Goal: Task Accomplishment & Management: Use online tool/utility

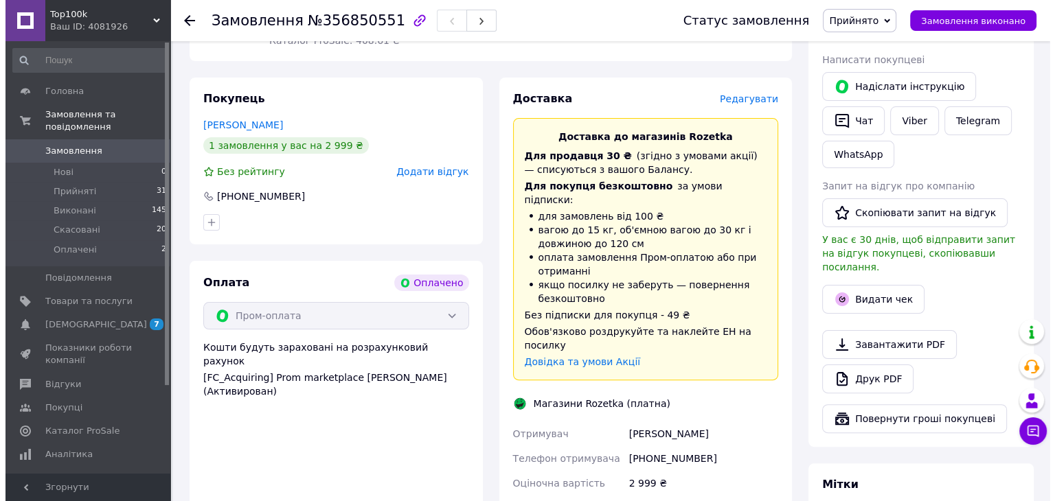
scroll to position [275, 0]
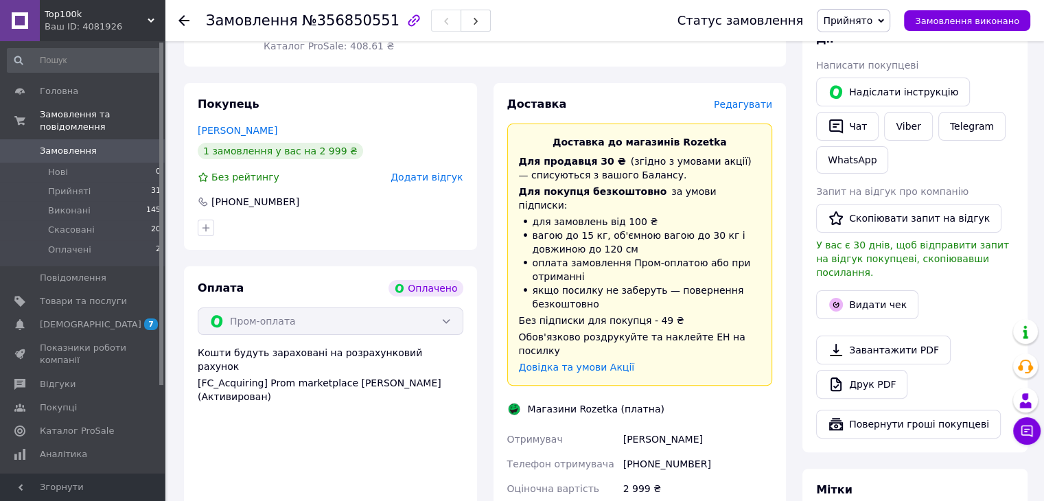
click at [738, 99] on span "Редагувати" at bounding box center [743, 104] width 58 height 11
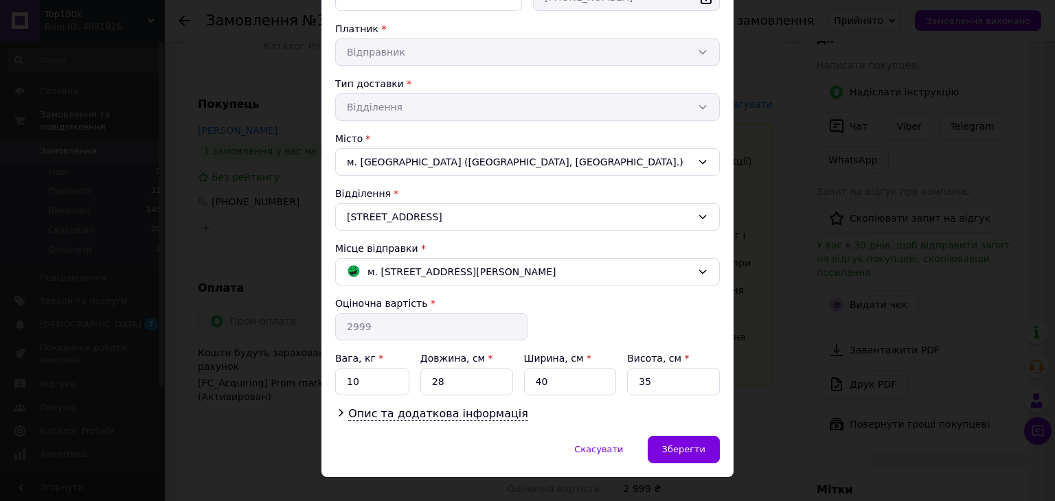
scroll to position [267, 0]
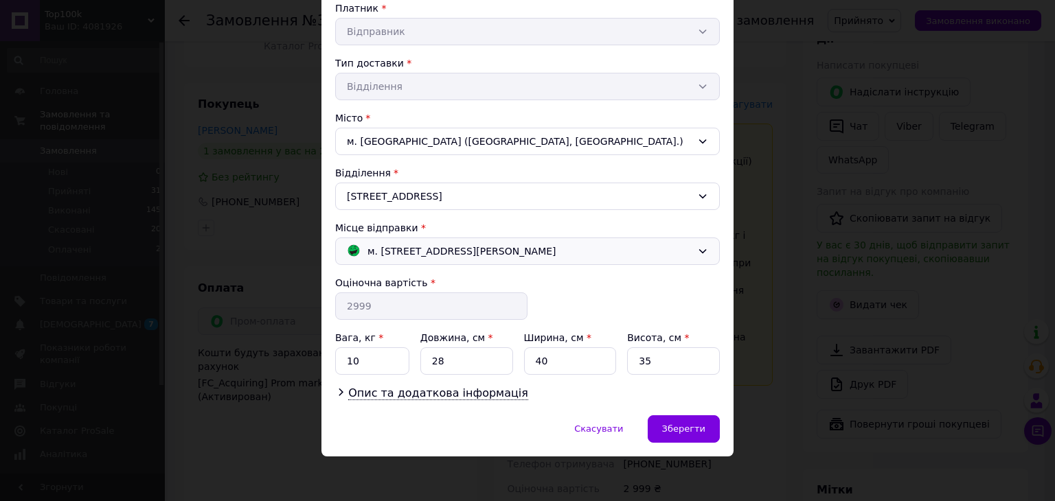
click at [556, 244] on span "м. [STREET_ADDRESS][PERSON_NAME]" at bounding box center [461, 251] width 189 height 15
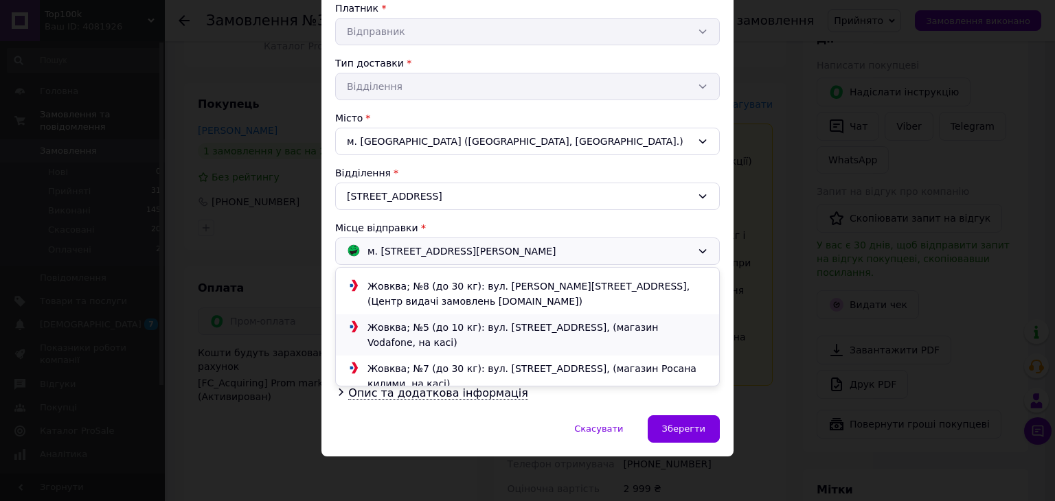
scroll to position [80, 0]
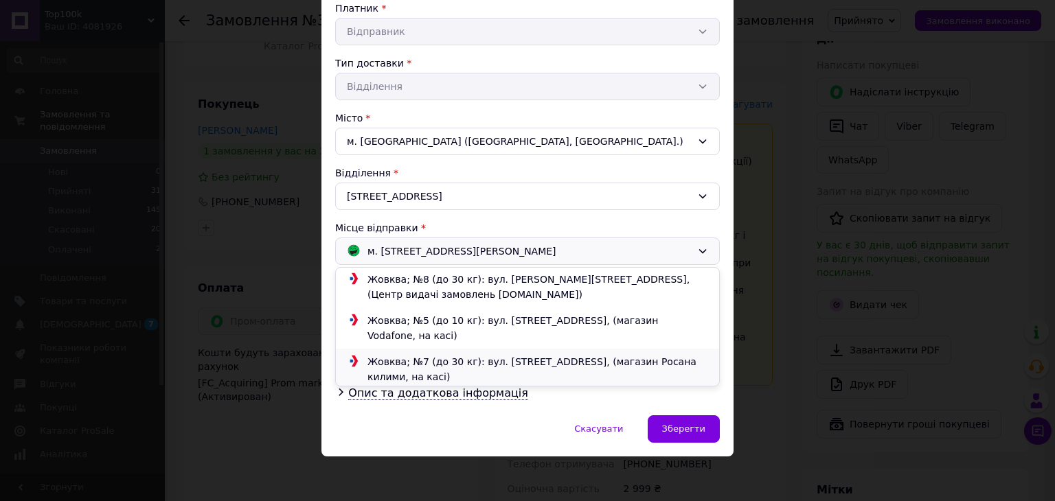
click at [624, 354] on div "Жовква; №7 (до 30 кг): вул. [STREET_ADDRESS], (магазин Росана килими, на касі)" at bounding box center [537, 369] width 347 height 30
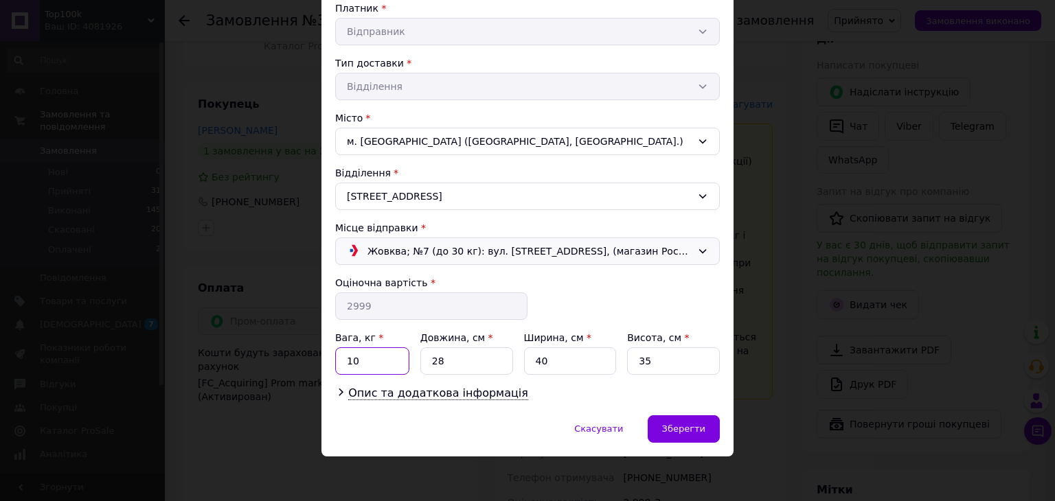
drag, startPoint x: 376, startPoint y: 361, endPoint x: 242, endPoint y: 373, distance: 135.1
click at [242, 373] on div "× Редагування доставки Спосіб доставки [PERSON_NAME] (платна) Прізвище отримува…" at bounding box center [527, 250] width 1055 height 501
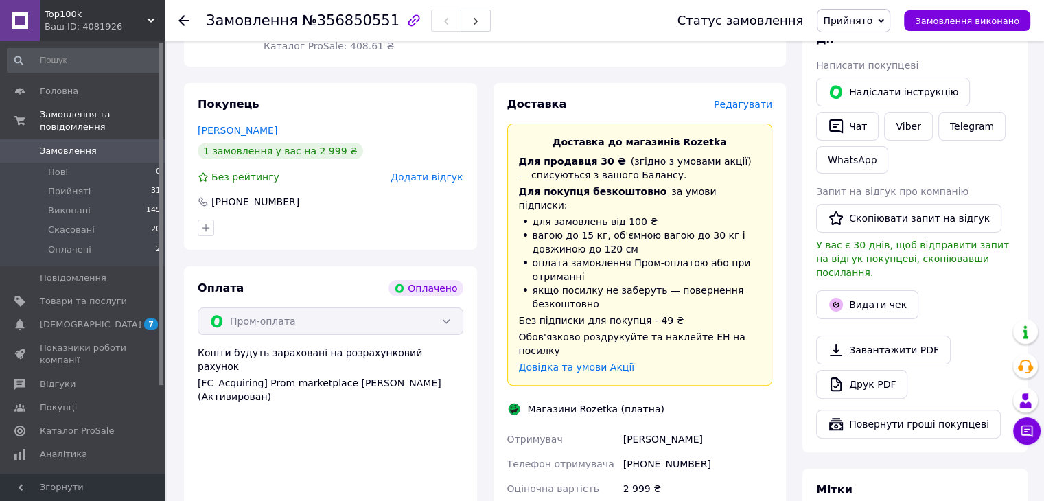
click at [743, 99] on span "Редагувати" at bounding box center [743, 104] width 58 height 11
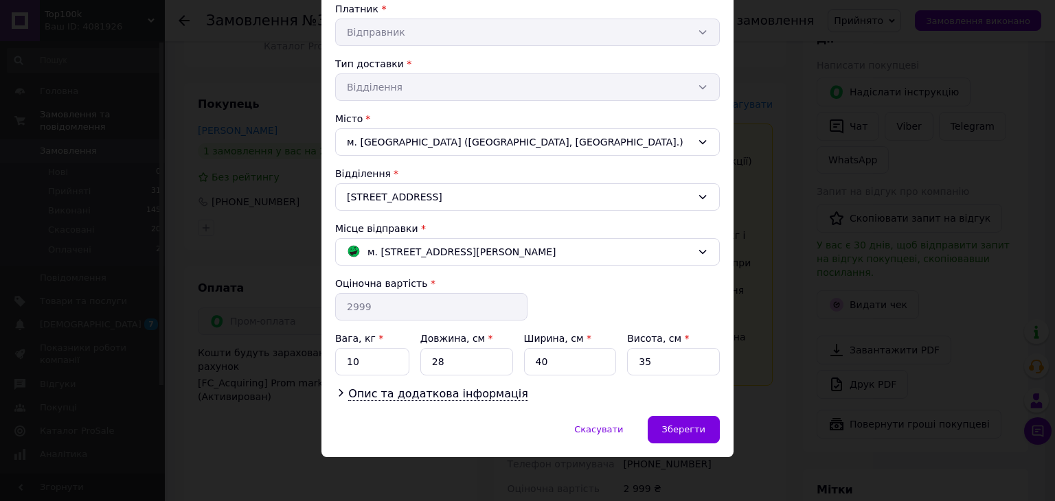
scroll to position [267, 0]
click at [435, 255] on span "м. [STREET_ADDRESS][PERSON_NAME]" at bounding box center [461, 251] width 189 height 15
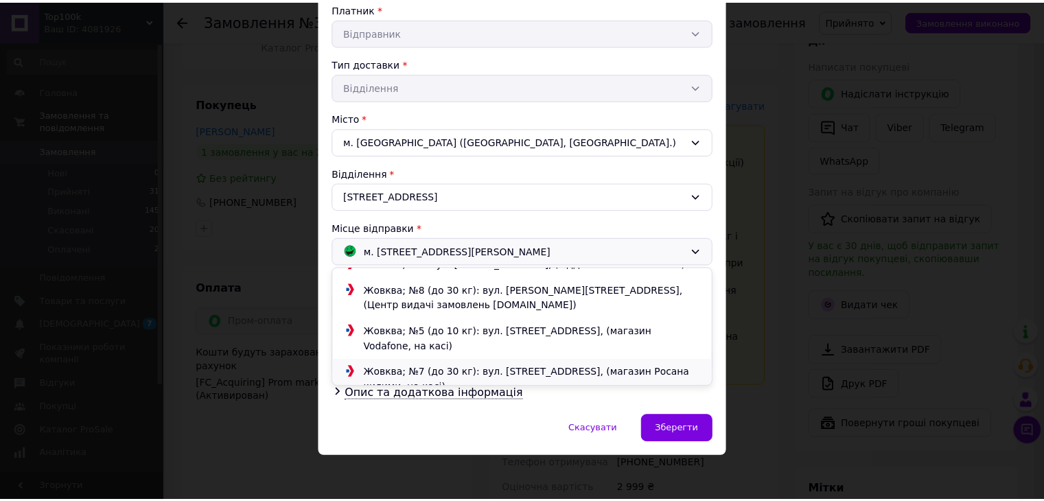
scroll to position [80, 0]
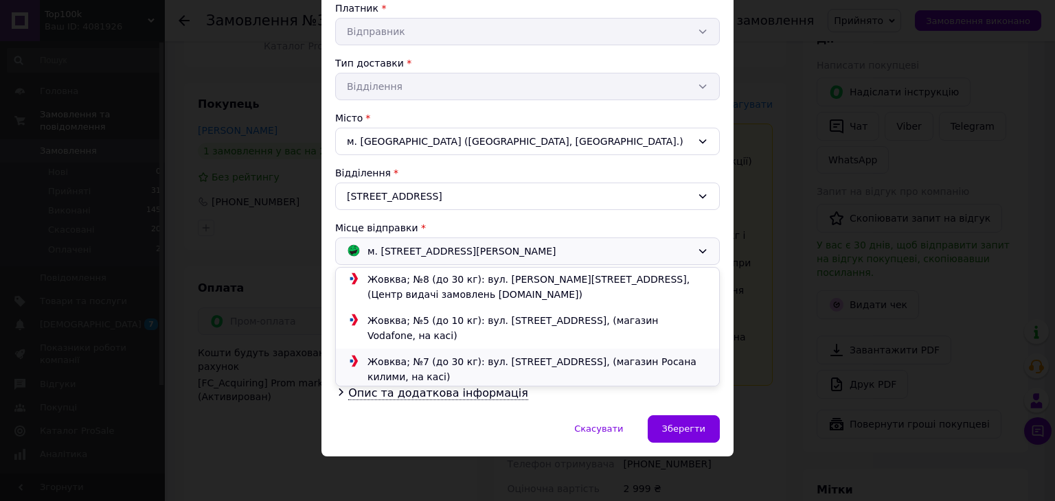
click at [494, 354] on div "Жовква; №7 (до 30 кг): вул. [STREET_ADDRESS], (магазин Росана килими, на касі)" at bounding box center [537, 369] width 347 height 30
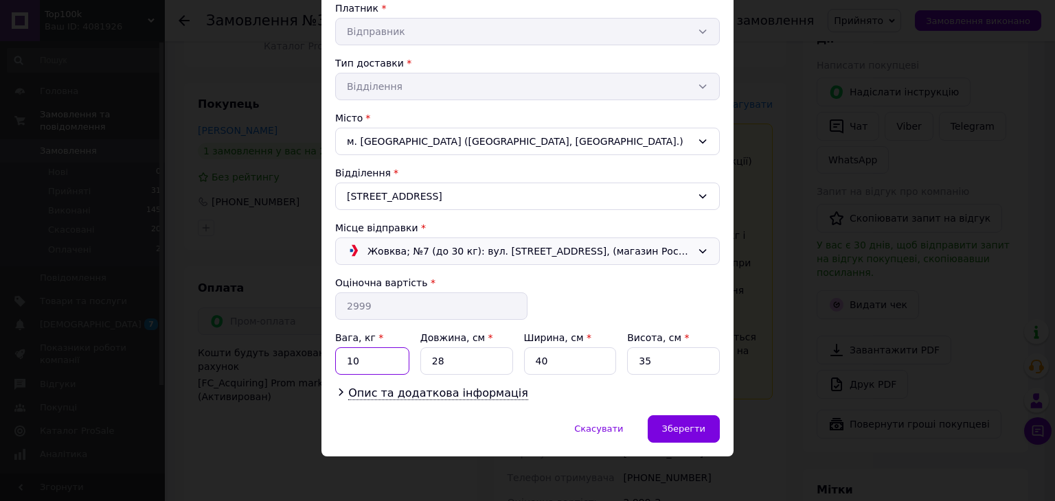
click at [365, 356] on input "10" at bounding box center [372, 360] width 74 height 27
type input "1"
type input "5"
drag, startPoint x: 431, startPoint y: 370, endPoint x: 407, endPoint y: 373, distance: 24.2
click at [407, 373] on div "Прізвище отримувача * [PERSON_NAME] Ім'я отримувача * [PERSON_NAME] батькові от…" at bounding box center [527, 146] width 385 height 510
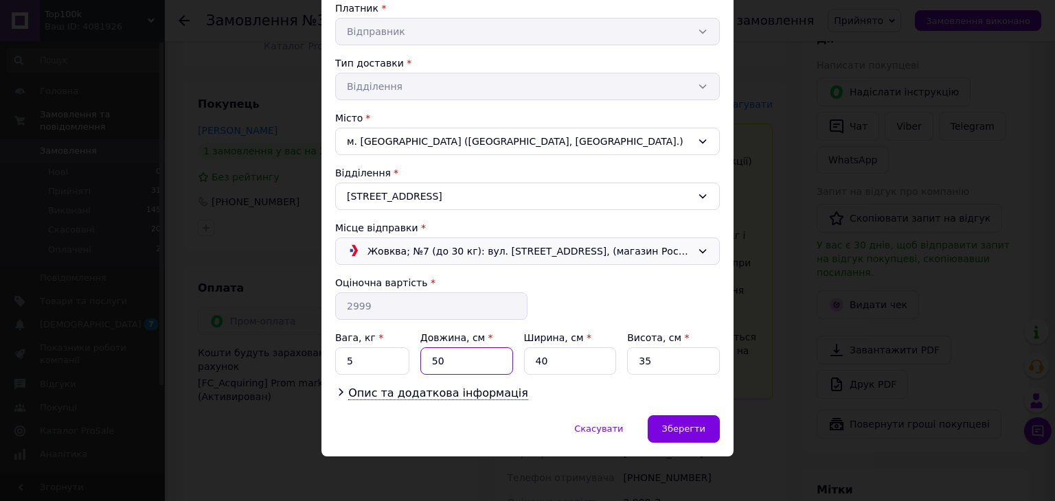
type input "50"
drag, startPoint x: 574, startPoint y: 363, endPoint x: 529, endPoint y: 363, distance: 45.3
click at [529, 363] on input "40" at bounding box center [570, 360] width 93 height 27
type input "25"
drag, startPoint x: 665, startPoint y: 359, endPoint x: 632, endPoint y: 370, distance: 34.1
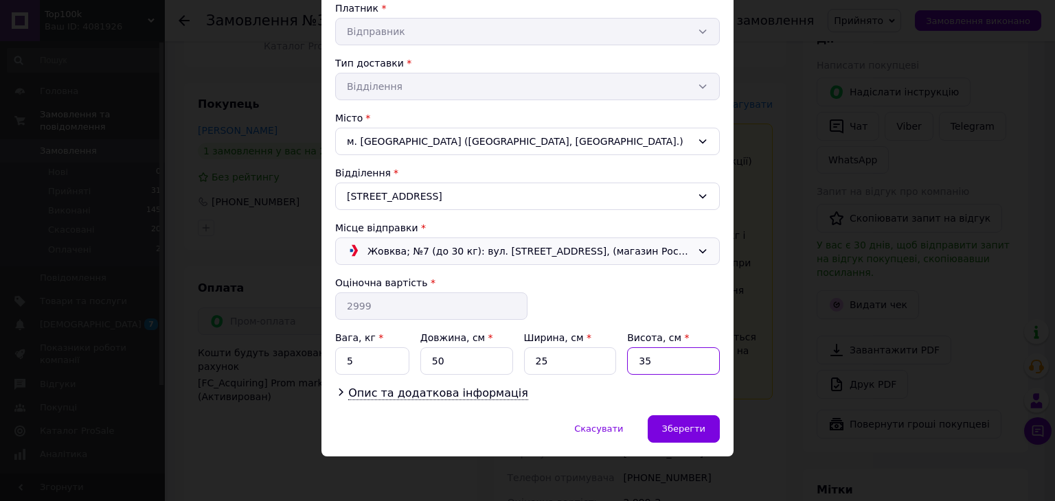
click at [632, 370] on input "35" at bounding box center [673, 360] width 93 height 27
click at [679, 427] on span "Зберегти" at bounding box center [683, 429] width 43 height 10
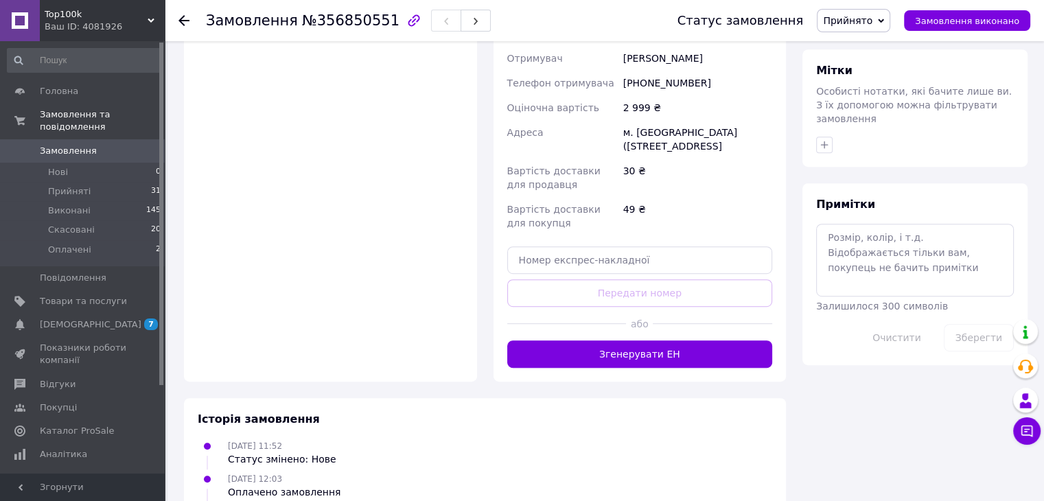
scroll to position [784, 0]
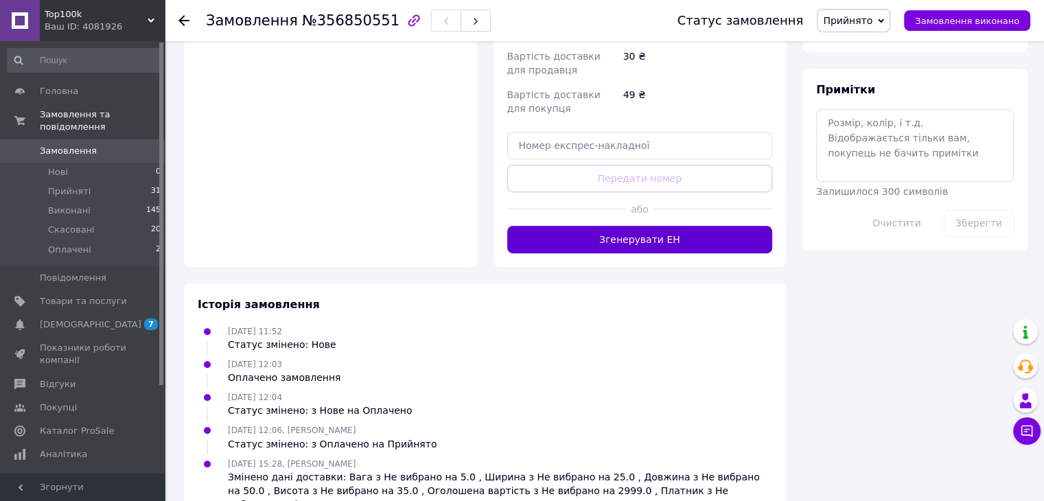
click at [593, 226] on button "Згенерувати ЕН" at bounding box center [640, 239] width 266 height 27
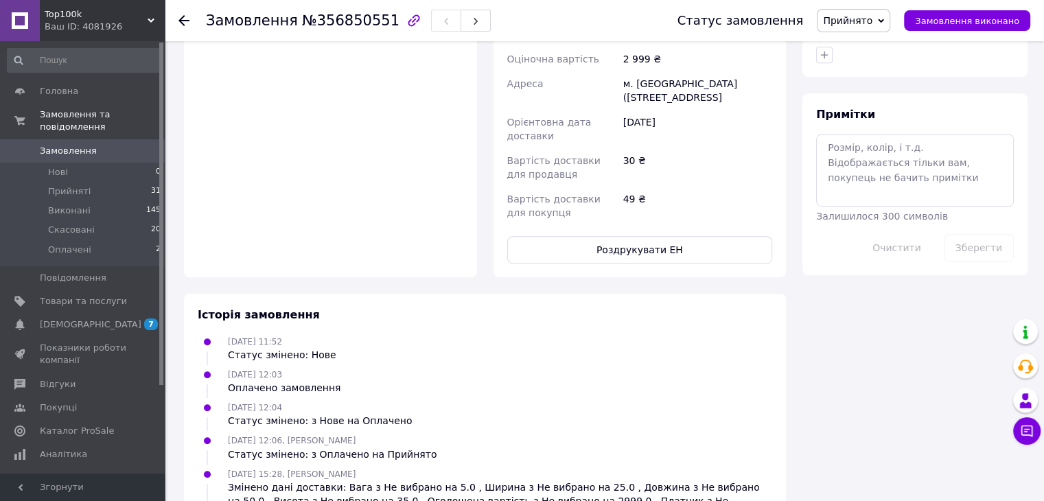
click at [619, 187] on div "Вартість доставки для покупця" at bounding box center [563, 206] width 116 height 38
click at [617, 236] on button "Роздрукувати ЕН" at bounding box center [640, 249] width 266 height 27
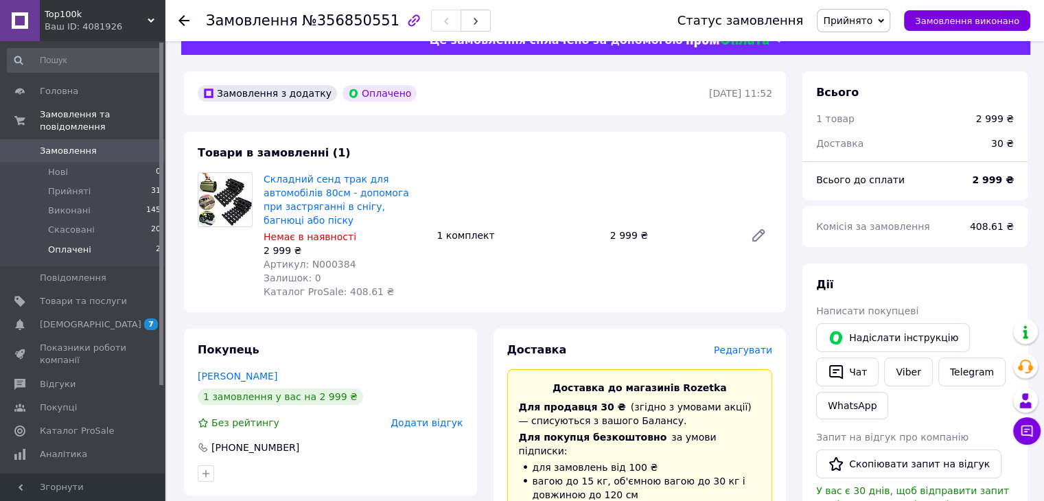
scroll to position [0, 0]
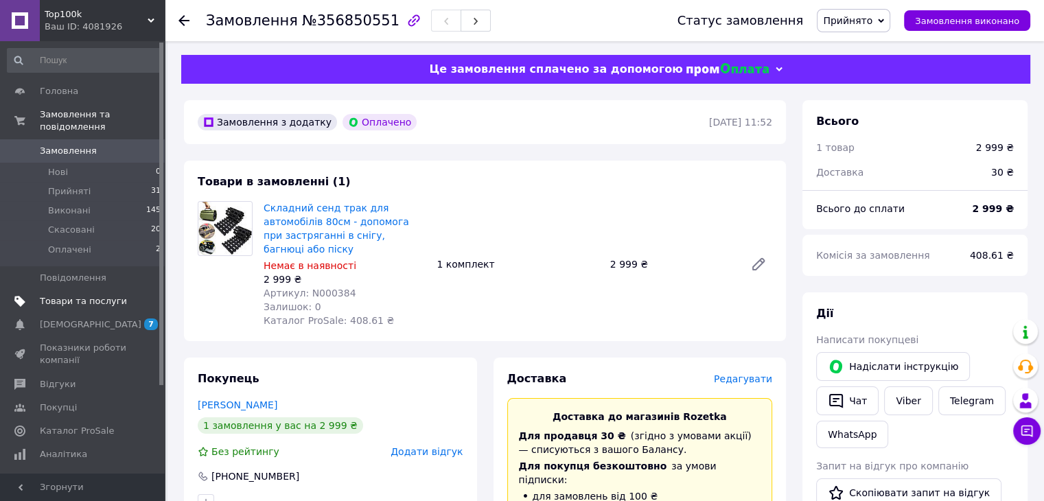
click at [69, 295] on span "Товари та послуги" at bounding box center [83, 301] width 87 height 12
